Goal: Task Accomplishment & Management: Manage account settings

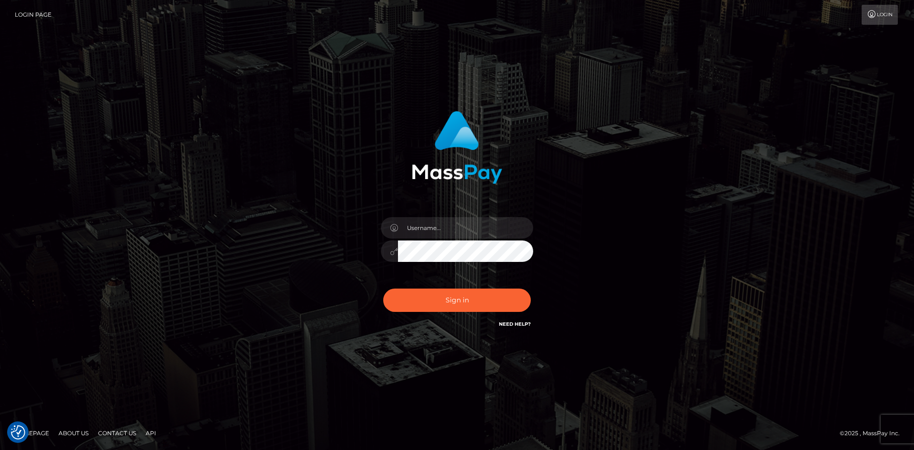
type input "[EMAIL_ADDRESS][DOMAIN_NAME]"
click at [482, 221] on input "marco@xcite.ltd" at bounding box center [465, 227] width 135 height 21
click at [474, 218] on input "marco@xcite.ltd" at bounding box center [465, 227] width 135 height 21
click at [453, 232] on input "text" at bounding box center [465, 227] width 135 height 21
type input "[EMAIL_ADDRESS][DOMAIN_NAME]"
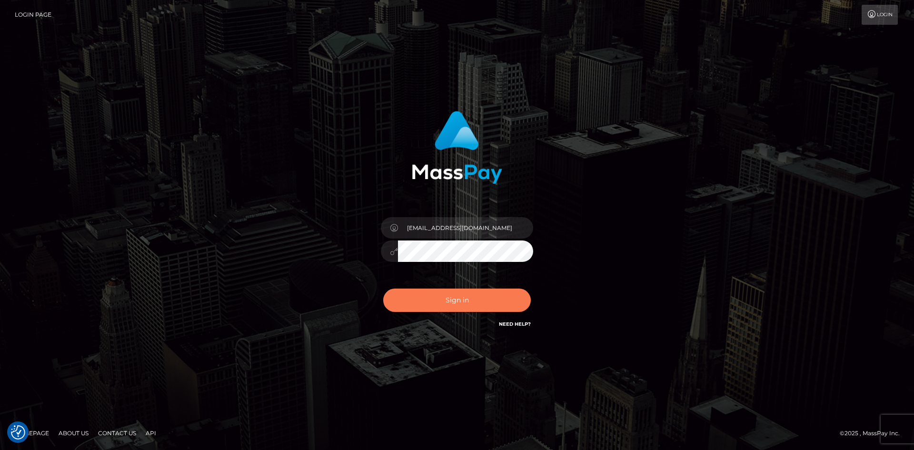
click at [457, 302] on button "Sign in" at bounding box center [457, 299] width 148 height 23
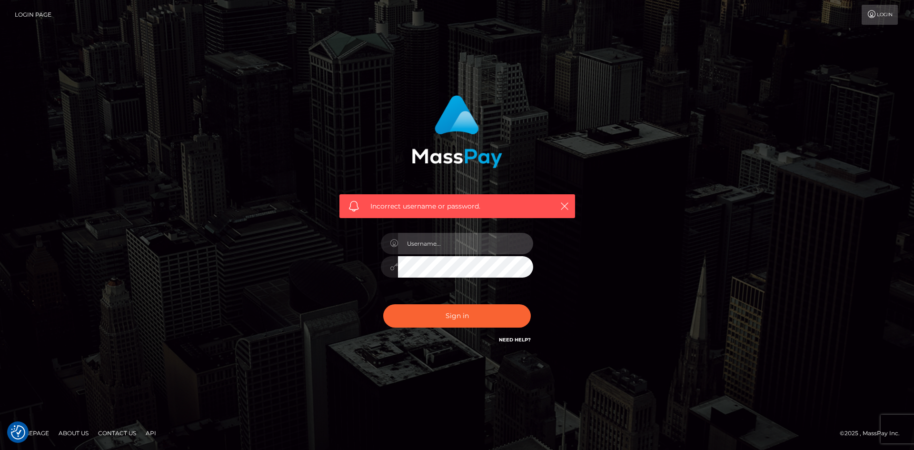
click at [445, 246] on input "text" at bounding box center [465, 243] width 135 height 21
type input "[PERSON_NAME].Spree"
click at [463, 245] on input "[PERSON_NAME].Spree" at bounding box center [465, 243] width 135 height 21
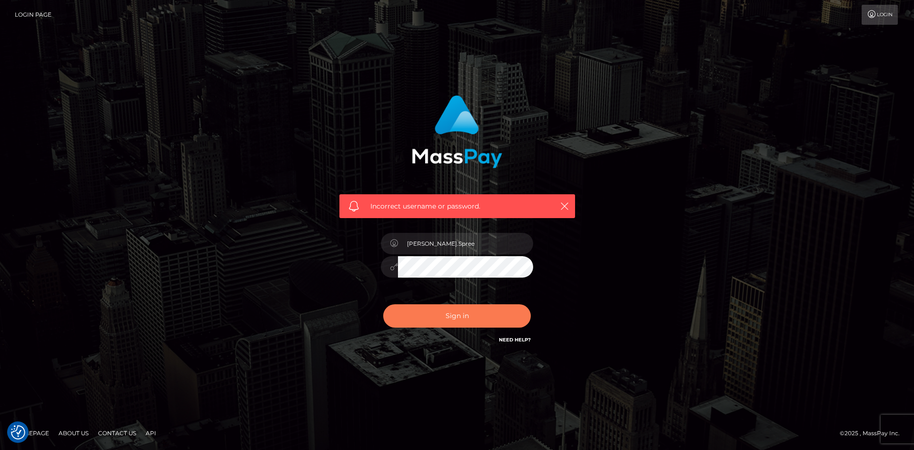
click at [473, 315] on button "Sign in" at bounding box center [457, 315] width 148 height 23
